Goal: Transaction & Acquisition: Purchase product/service

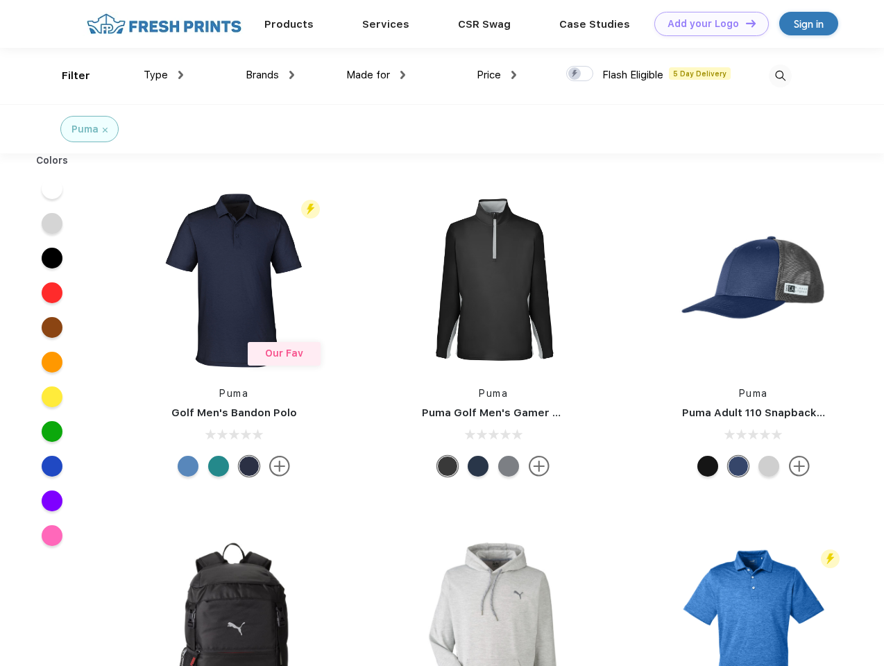
click at [706, 24] on link "Add your Logo Design Tool" at bounding box center [711, 24] width 114 height 24
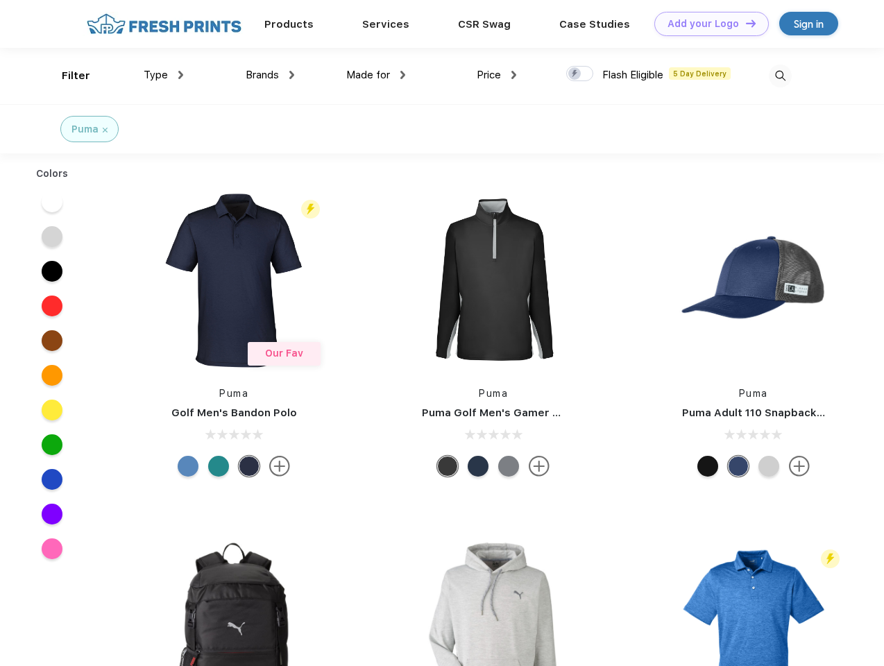
click at [0, 0] on div "Design Tool" at bounding box center [0, 0] width 0 height 0
click at [744, 23] on link "Add your Logo Design Tool" at bounding box center [711, 24] width 114 height 24
click at [67, 76] on div "Filter" at bounding box center [76, 76] width 28 height 16
click at [164, 75] on span "Type" at bounding box center [156, 75] width 24 height 12
click at [270, 75] on span "Brands" at bounding box center [262, 75] width 33 height 12
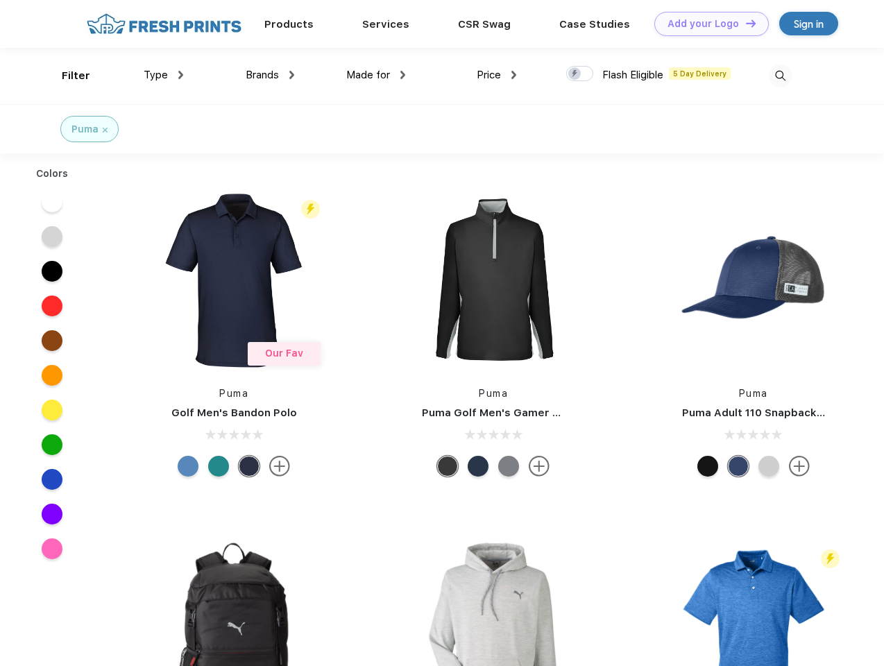
click at [376, 75] on span "Made for" at bounding box center [368, 75] width 44 height 12
click at [497, 75] on span "Price" at bounding box center [488, 75] width 24 height 12
click at [580, 74] on div at bounding box center [579, 73] width 27 height 15
click at [575, 74] on input "checkbox" at bounding box center [570, 69] width 9 height 9
click at [780, 76] on img at bounding box center [779, 75] width 23 height 23
